Goal: Find specific page/section: Find specific page/section

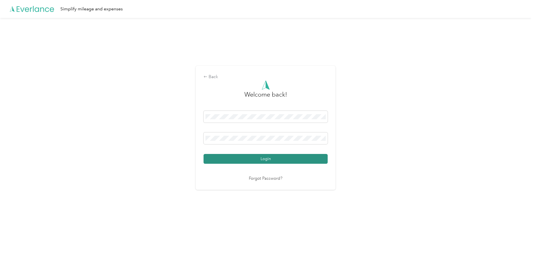
click at [270, 158] on button "Login" at bounding box center [266, 159] width 124 height 10
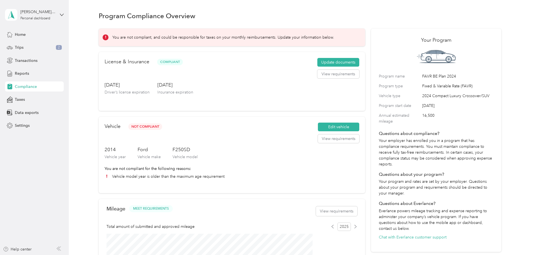
click at [86, 81] on div "Program Compliance Overview You are not compliant, and could be responsible for…" at bounding box center [300, 203] width 463 height 407
click at [17, 69] on div "Reports" at bounding box center [34, 74] width 59 height 10
